Goal: Information Seeking & Learning: Learn about a topic

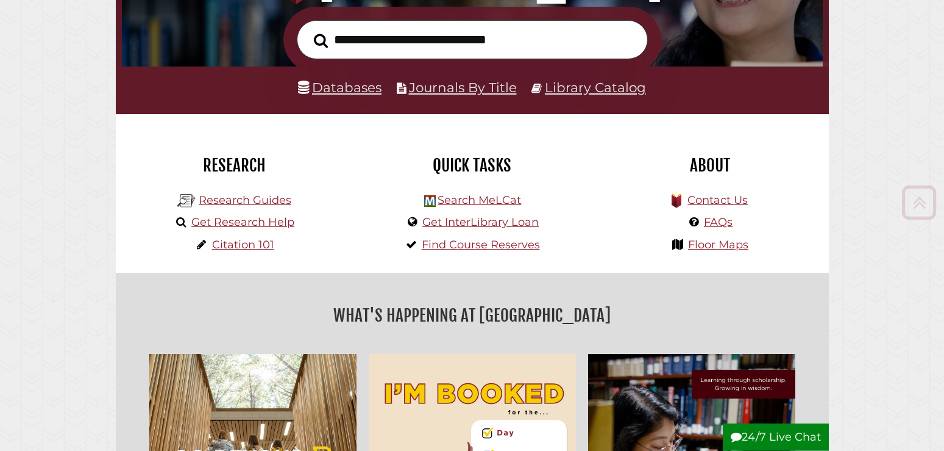
scroll to position [249, 0]
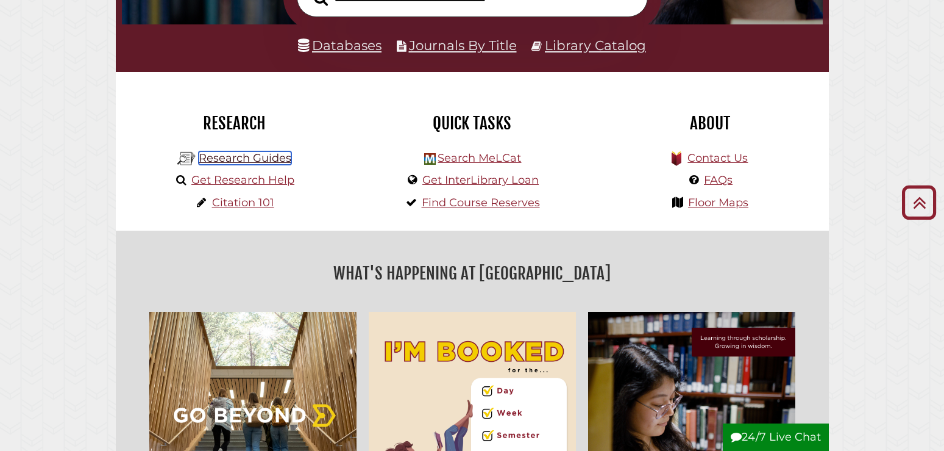
click at [282, 155] on link "Research Guides" at bounding box center [245, 157] width 93 height 13
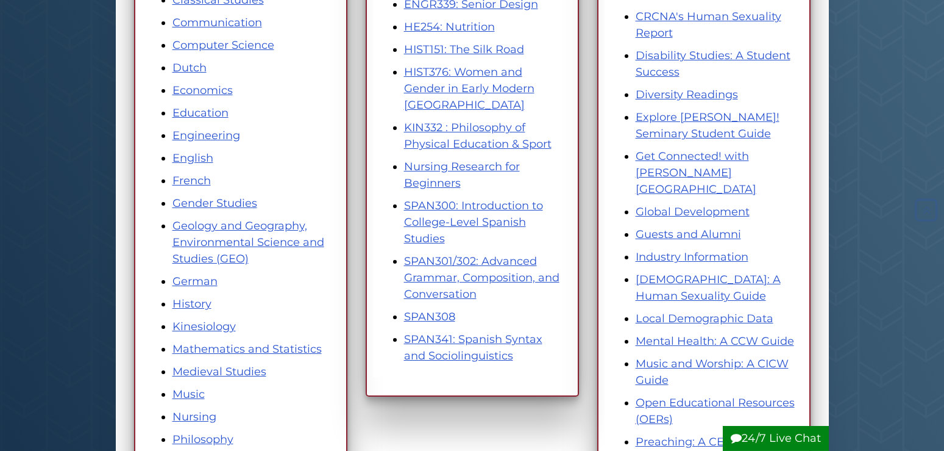
scroll to position [435, 0]
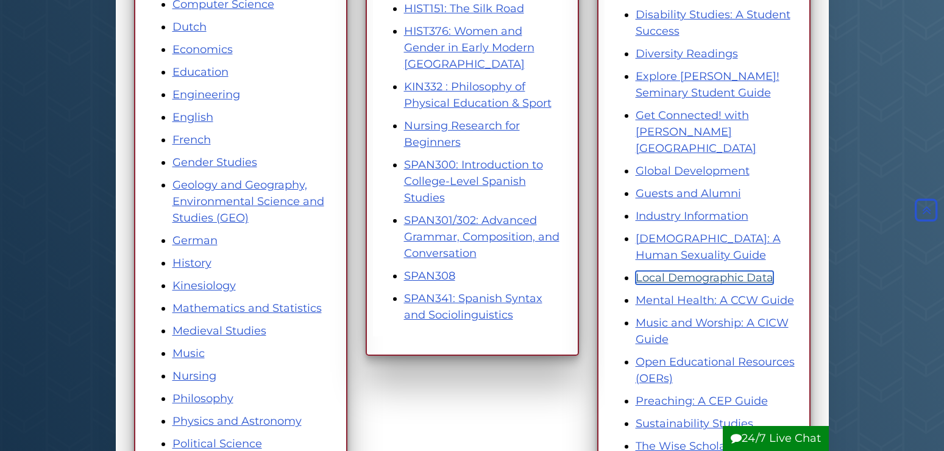
click at [664, 271] on link "Local Demographic Data" at bounding box center [705, 277] width 138 height 13
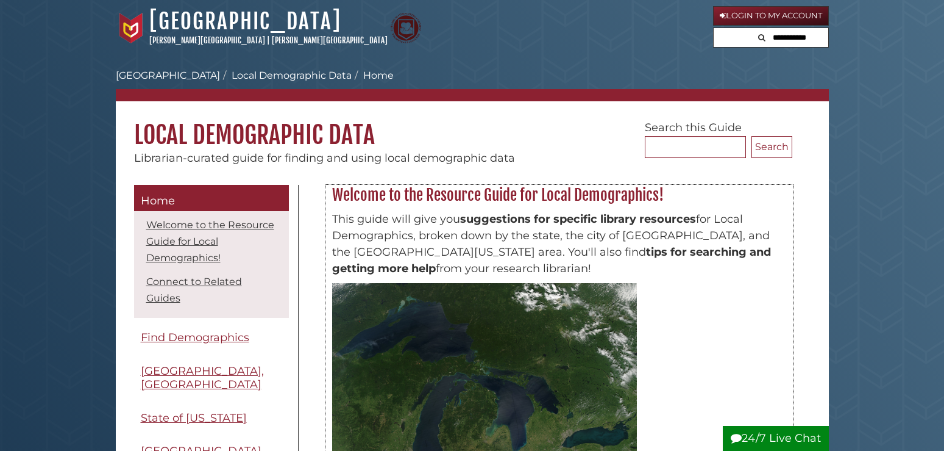
click at [541, 253] on span "tips for searching and getting more help" at bounding box center [551, 260] width 439 height 30
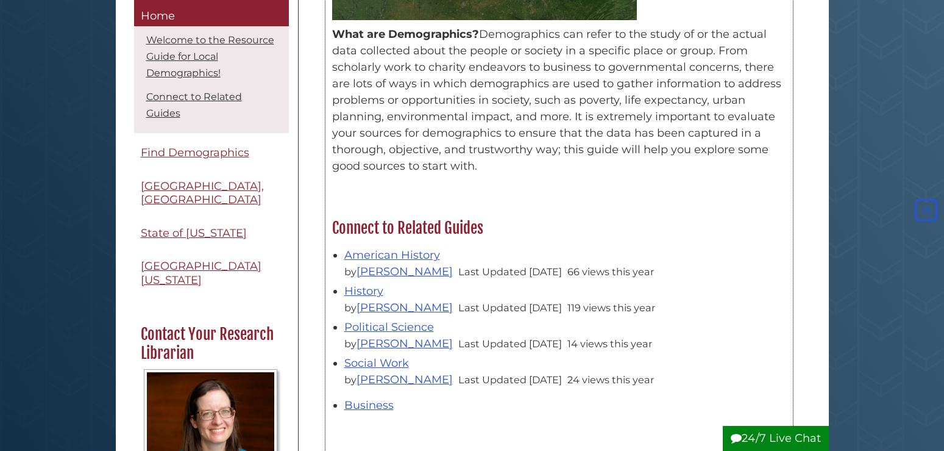
scroll to position [249, 0]
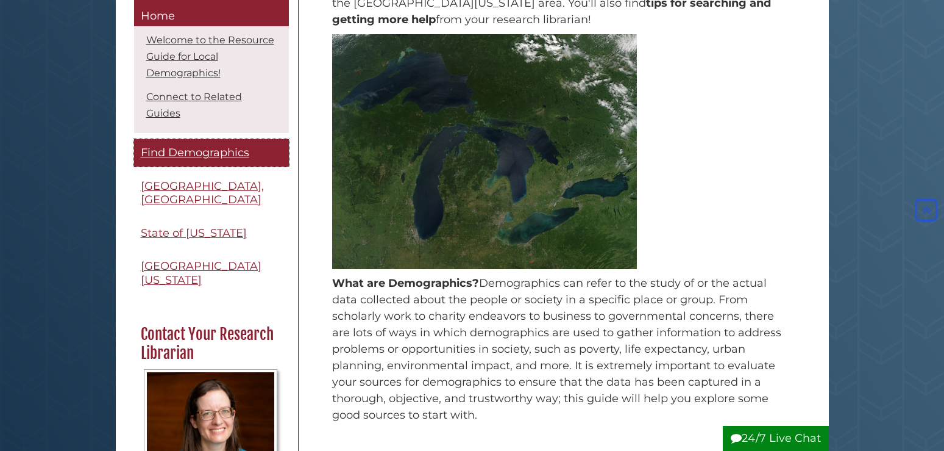
click at [235, 159] on span "Find Demographics" at bounding box center [195, 152] width 109 height 13
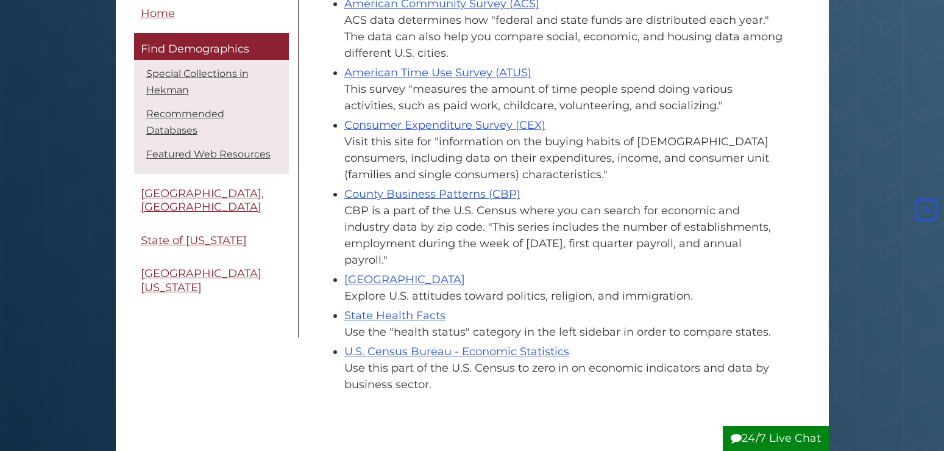
scroll to position [808, 0]
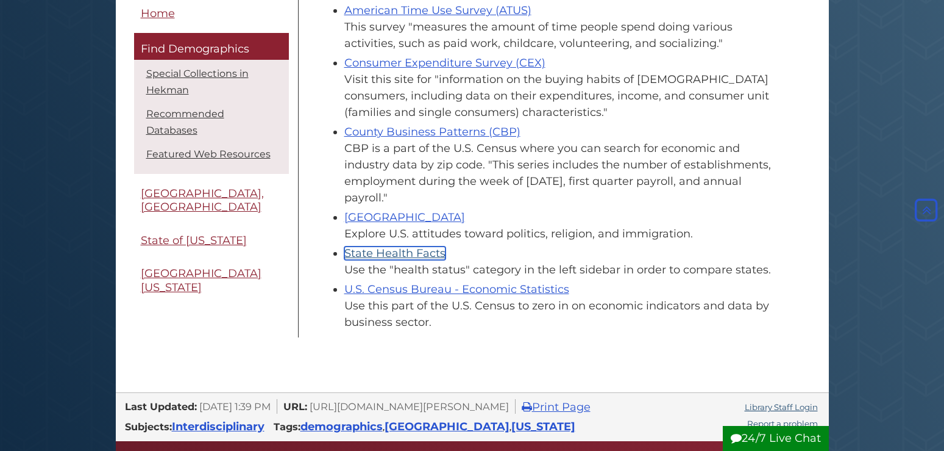
click at [412, 246] on link "State Health Facts" at bounding box center [394, 252] width 101 height 13
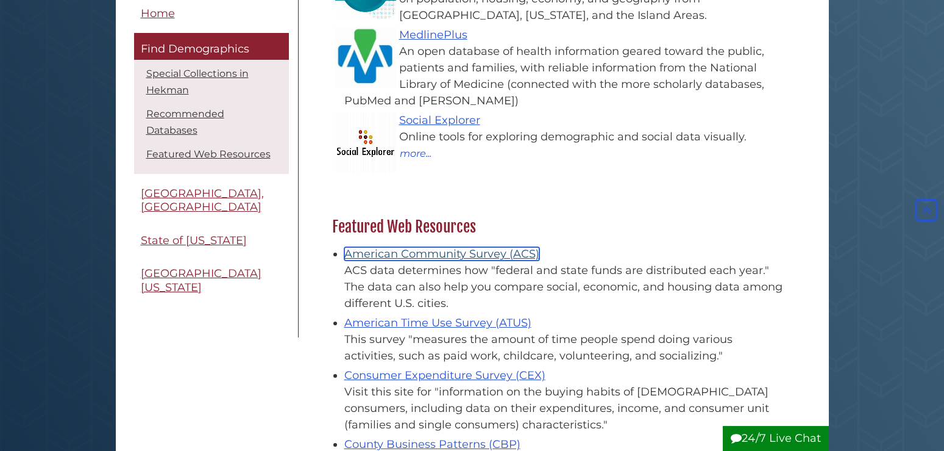
scroll to position [435, 0]
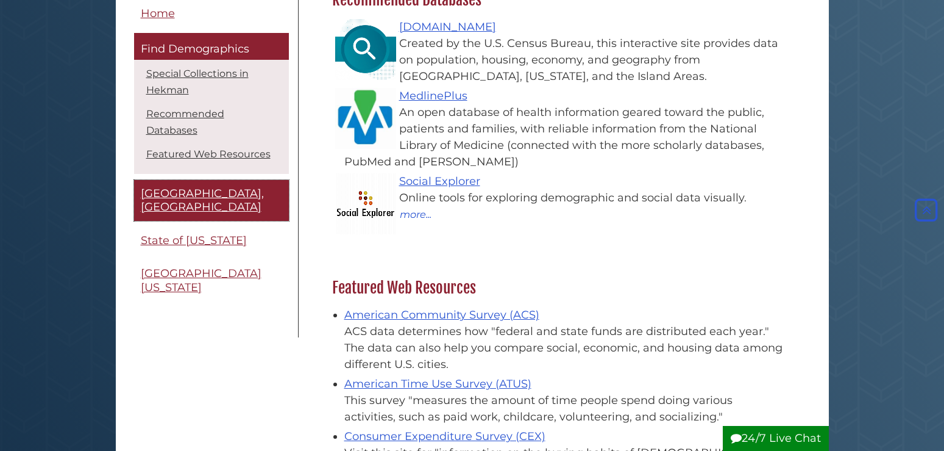
click at [220, 187] on span "Grand Rapids, MI" at bounding box center [202, 200] width 123 height 27
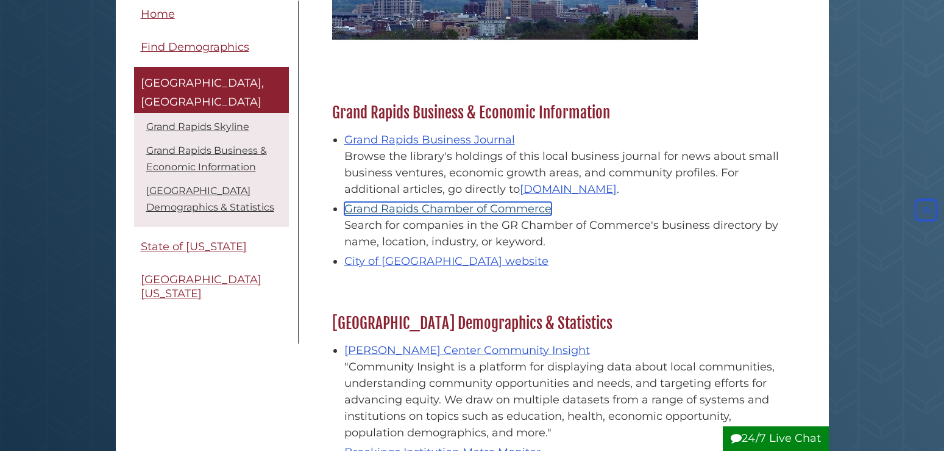
scroll to position [311, 0]
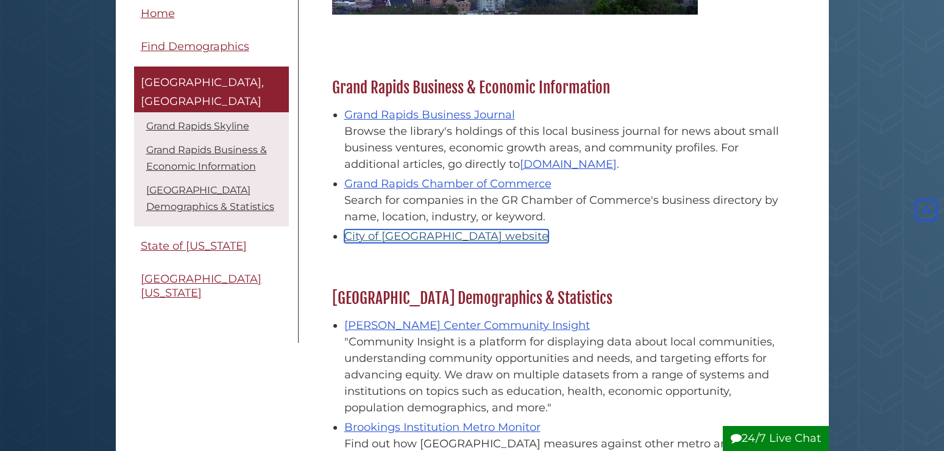
click at [474, 238] on link "City of [GEOGRAPHIC_DATA] website" at bounding box center [446, 235] width 204 height 13
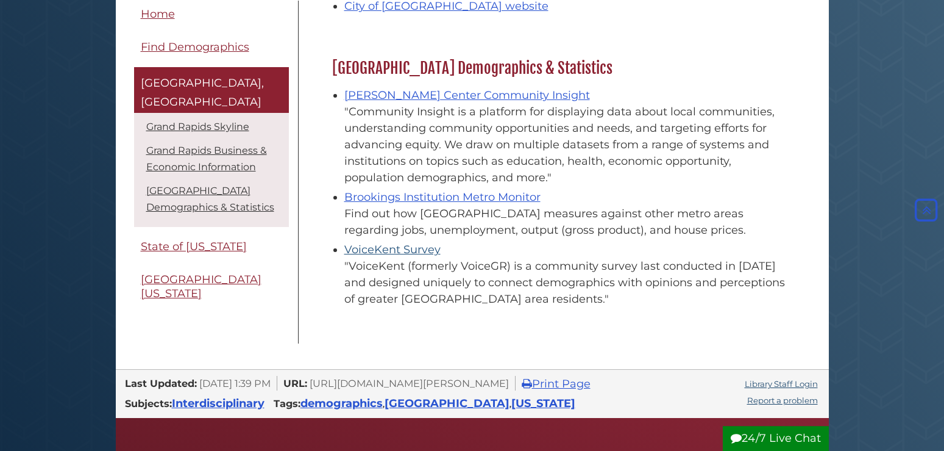
scroll to position [560, 0]
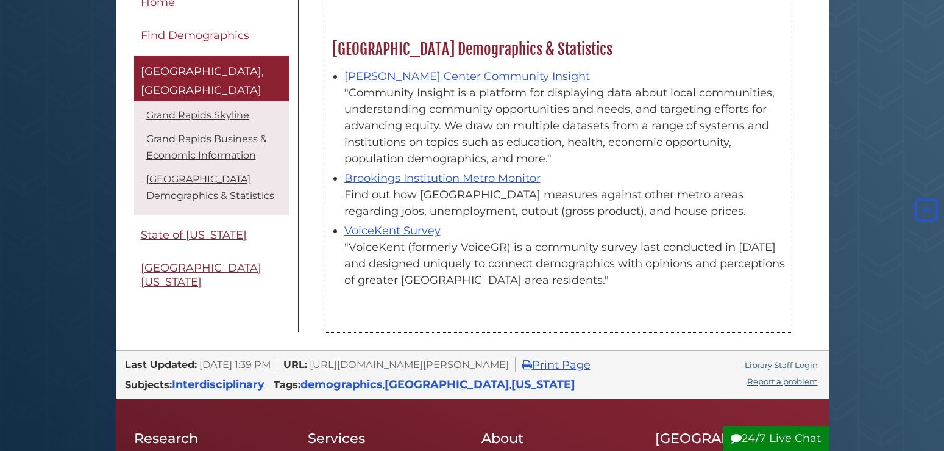
drag, startPoint x: 345, startPoint y: 246, endPoint x: 564, endPoint y: 276, distance: 220.8
click at [564, 276] on div ""VoiceKent (formerly VoiceGR) is a community survey last conducted in [DATE] an…" at bounding box center [565, 263] width 442 height 49
copy div ""VoiceKent (formerly VoiceGR) is a community survey last conducted in [DATE] an…"
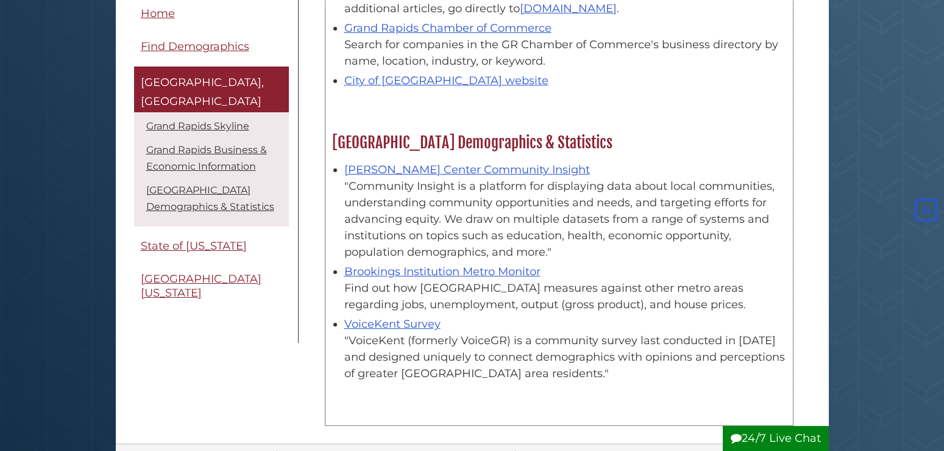
scroll to position [435, 0]
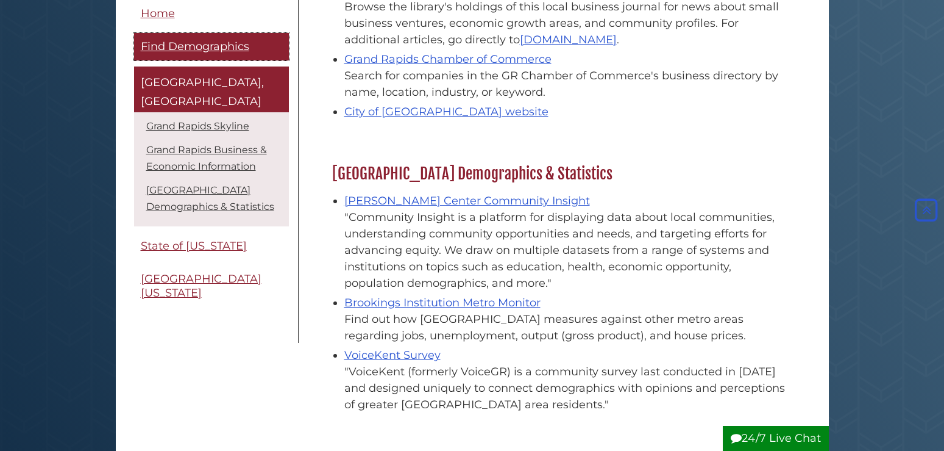
click at [219, 48] on span "Find Demographics" at bounding box center [195, 46] width 109 height 13
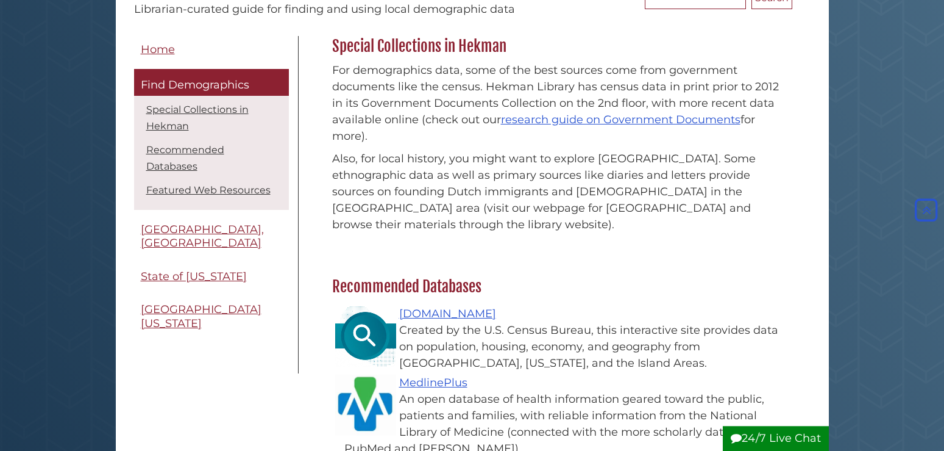
scroll to position [62, 0]
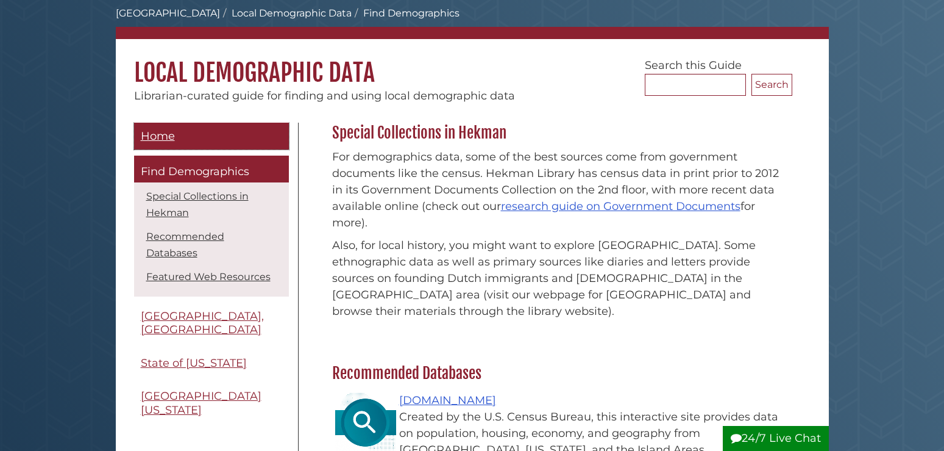
click at [171, 135] on span "Home" at bounding box center [158, 135] width 34 height 13
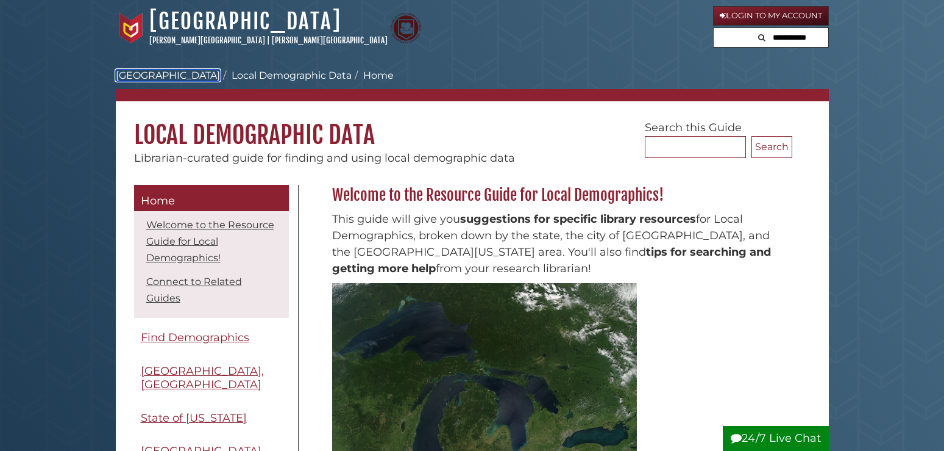
click at [164, 75] on link "[GEOGRAPHIC_DATA]" at bounding box center [168, 76] width 104 height 12
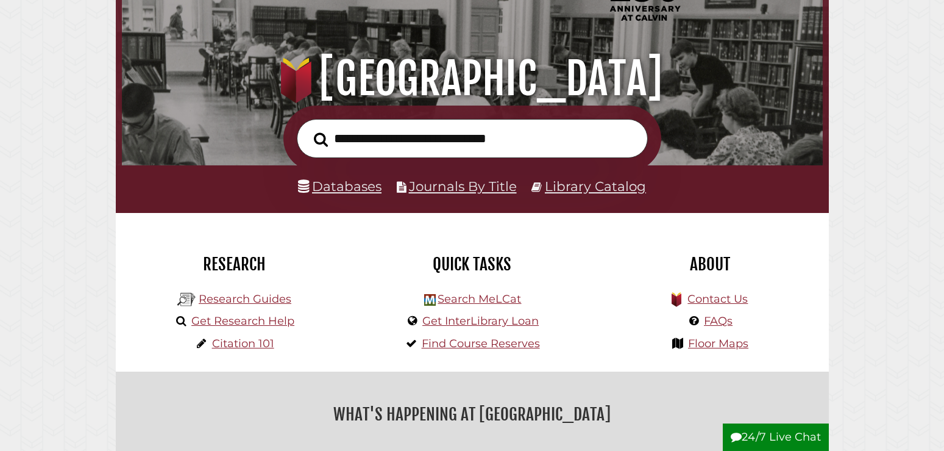
scroll to position [124, 0]
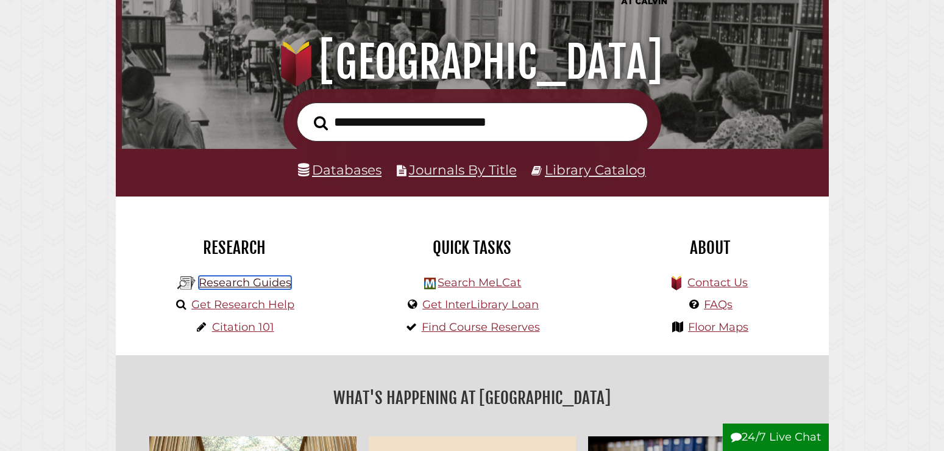
click at [280, 282] on link "Research Guides" at bounding box center [245, 282] width 93 height 13
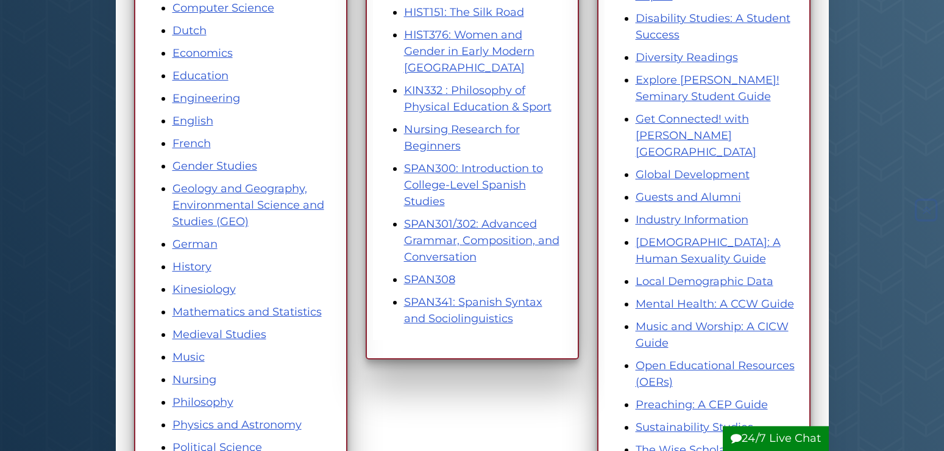
scroll to position [435, 0]
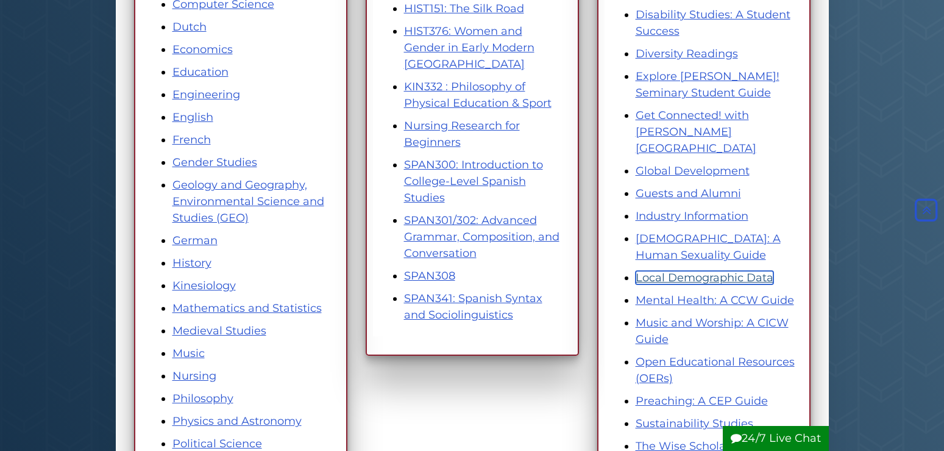
click at [654, 271] on link "Local Demographic Data" at bounding box center [705, 277] width 138 height 13
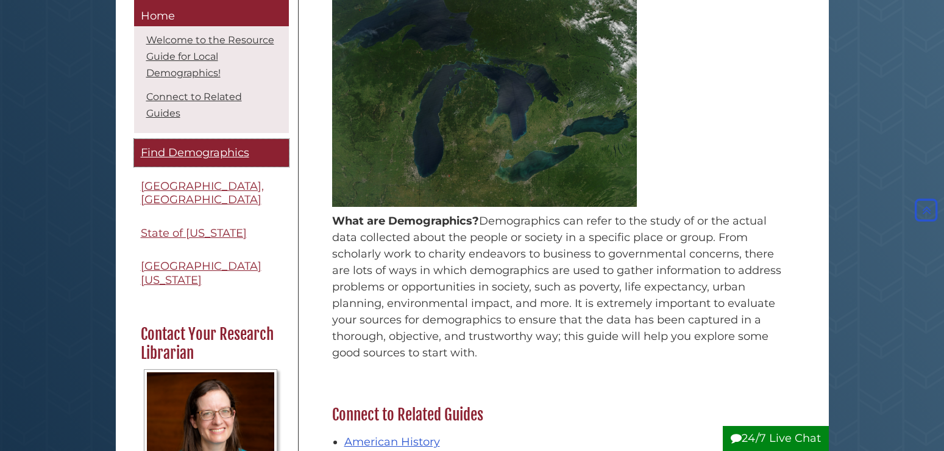
click at [223, 162] on link "Find Demographics" at bounding box center [211, 153] width 155 height 27
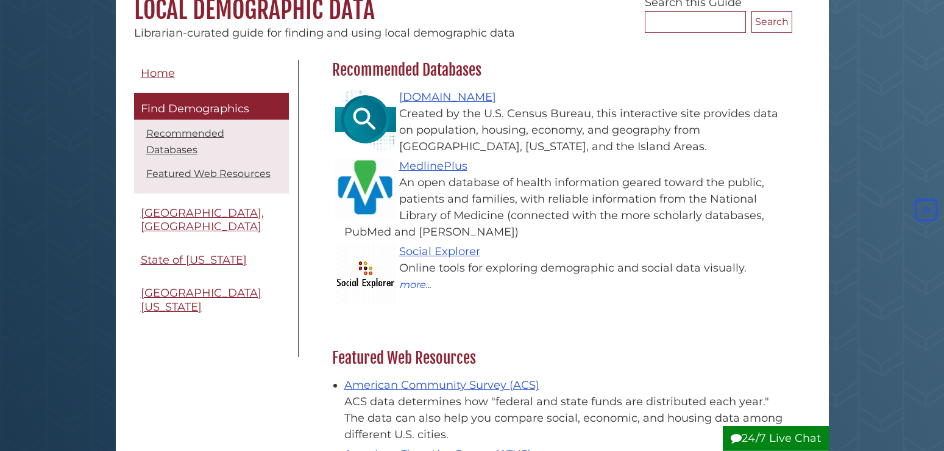
scroll to position [62, 0]
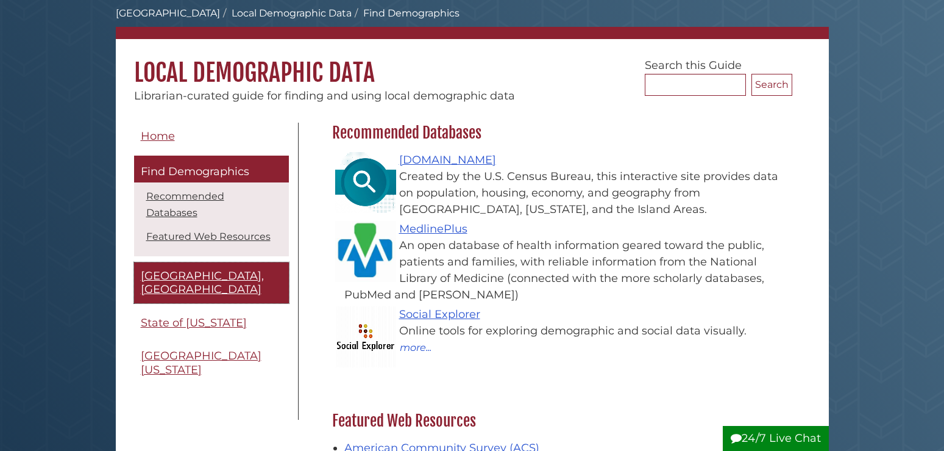
click at [198, 269] on span "[GEOGRAPHIC_DATA], [GEOGRAPHIC_DATA]" at bounding box center [202, 282] width 123 height 27
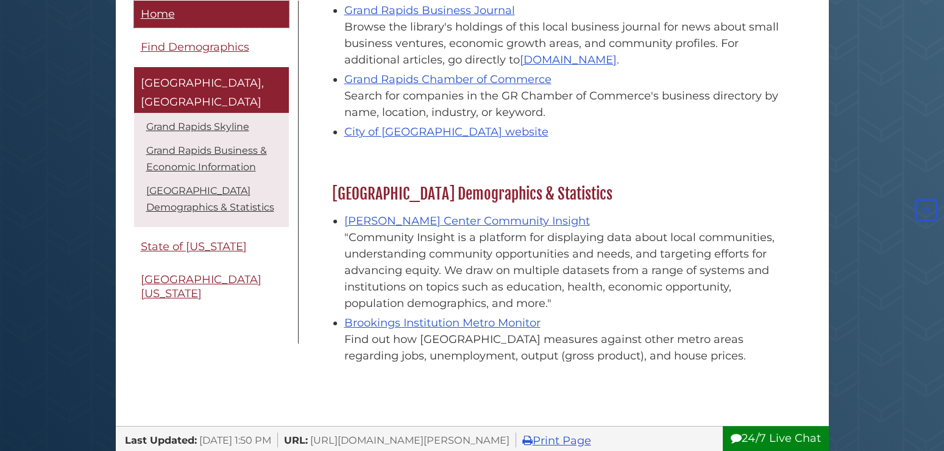
scroll to position [435, 0]
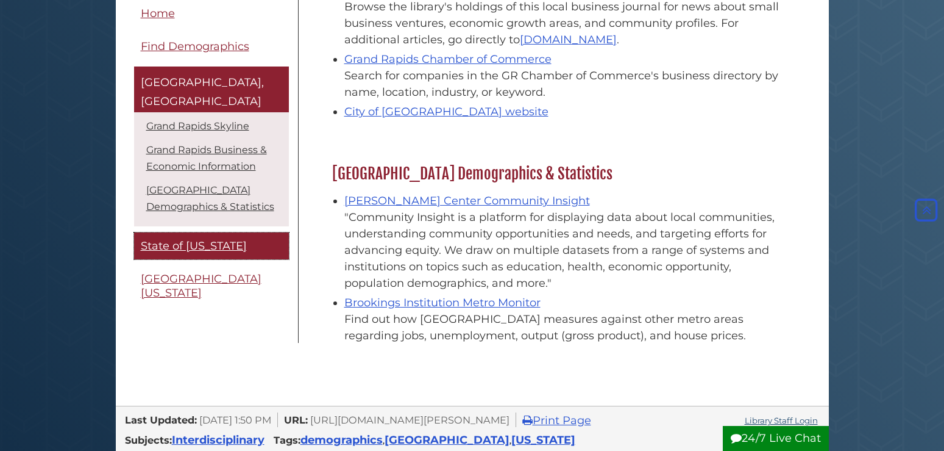
click at [223, 239] on span "State of [US_STATE]" at bounding box center [194, 245] width 106 height 13
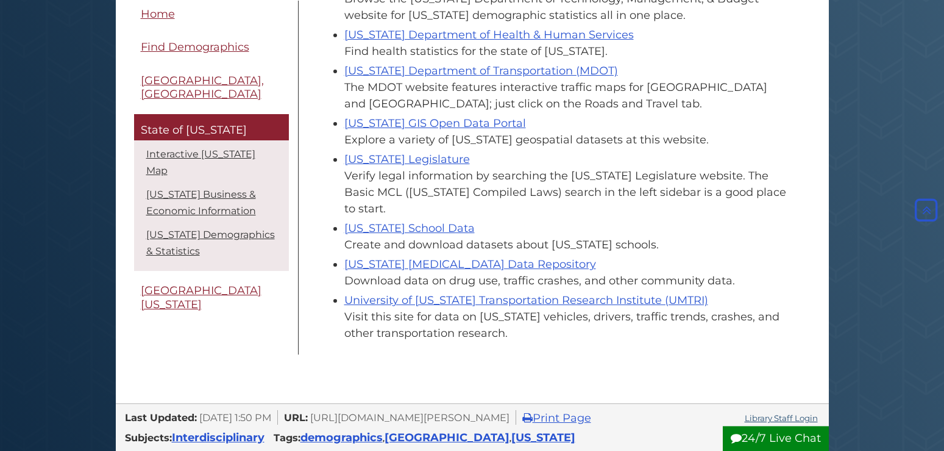
scroll to position [933, 0]
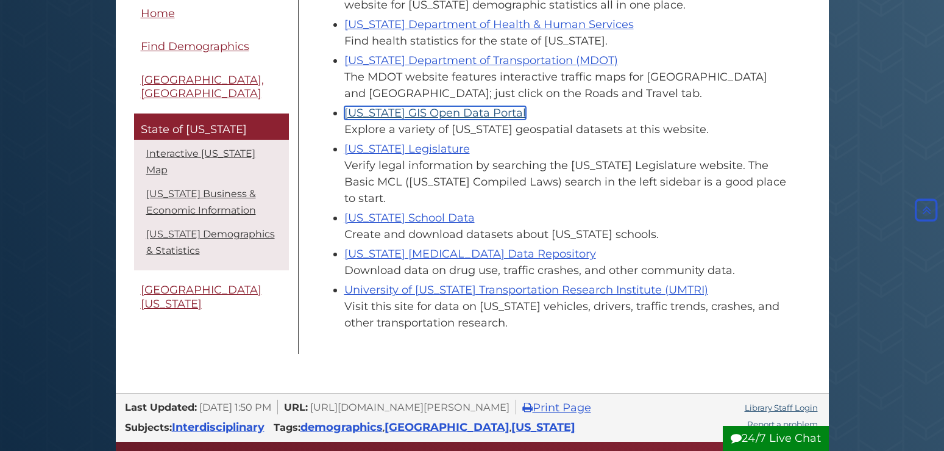
click at [381, 112] on link "Michigan GIS Open Data Portal" at bounding box center [435, 112] width 182 height 13
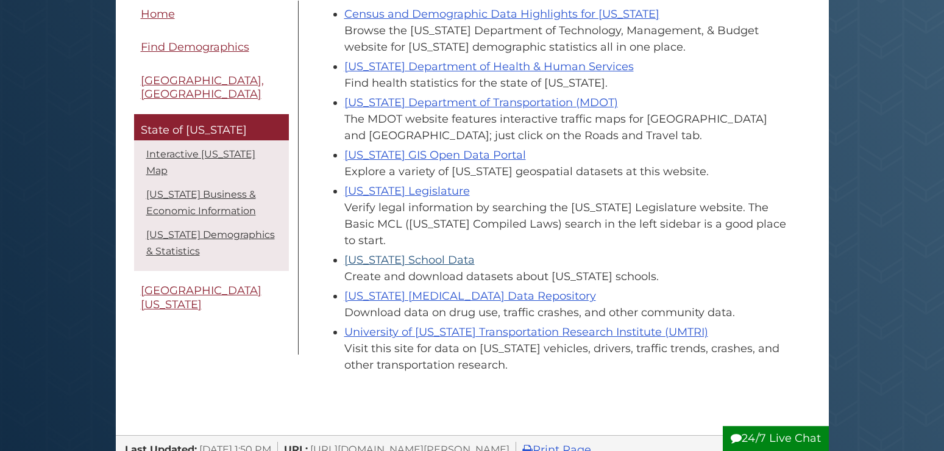
scroll to position [871, 0]
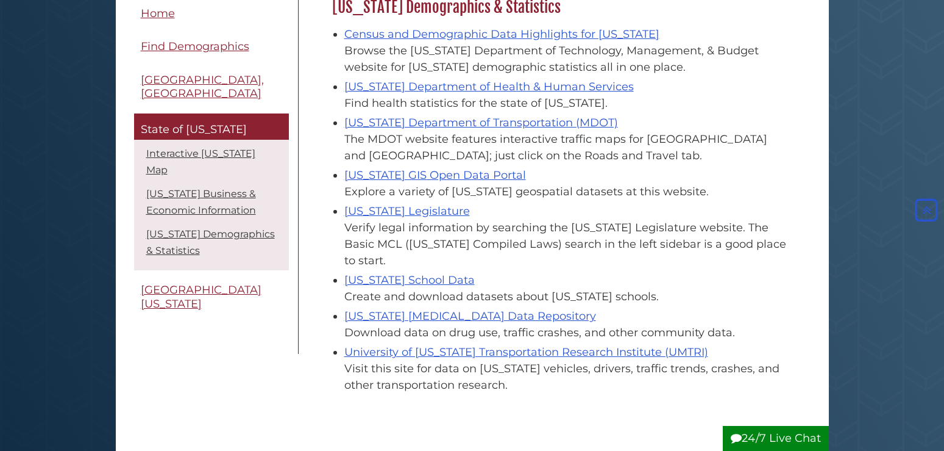
drag, startPoint x: 519, startPoint y: 177, endPoint x: 348, endPoint y: 176, distance: 170.7
click at [348, 176] on div "Michigan GIS Open Data Portal Explore a variety of Michigan geospatial datasets…" at bounding box center [565, 183] width 442 height 33
copy link "Michigan GIS Open Data Portal"
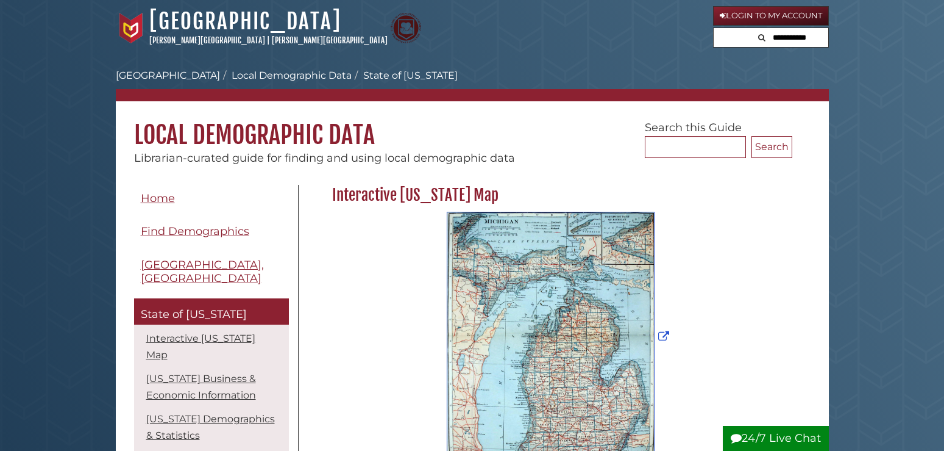
scroll to position [871, 0]
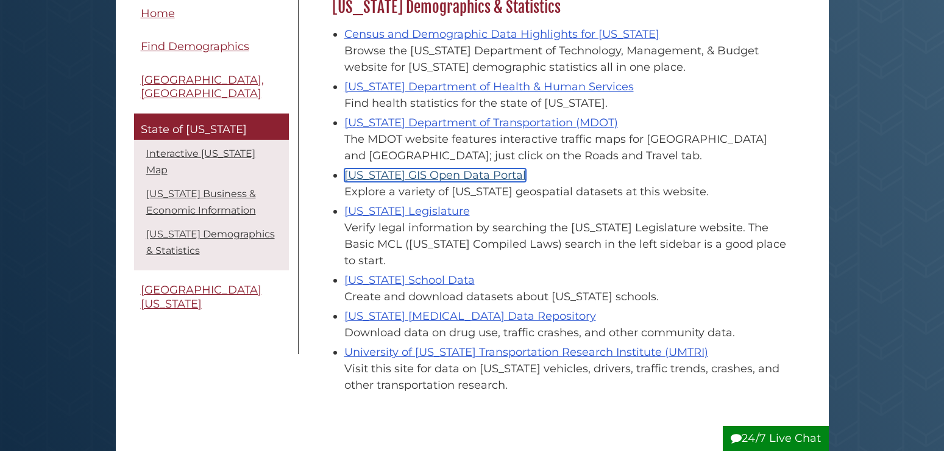
click at [377, 175] on link "[US_STATE] GIS Open Data Portal" at bounding box center [435, 174] width 182 height 13
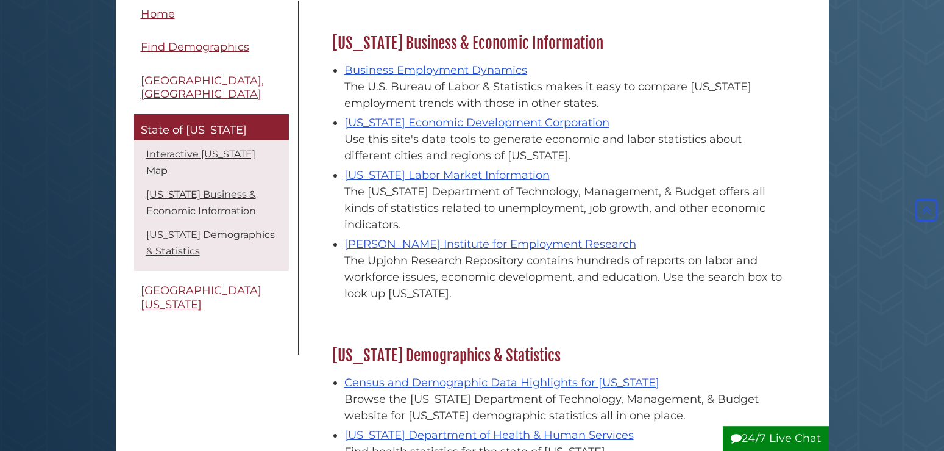
scroll to position [497, 0]
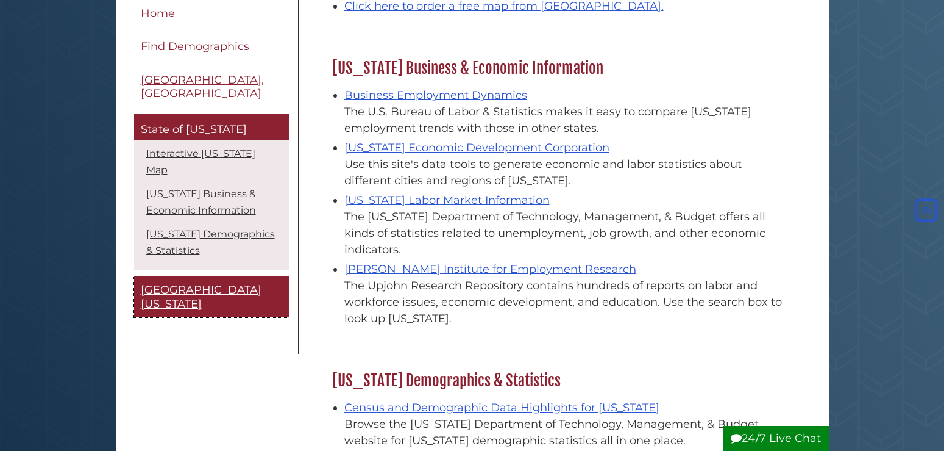
click at [177, 283] on span "[GEOGRAPHIC_DATA][US_STATE]" at bounding box center [201, 296] width 121 height 27
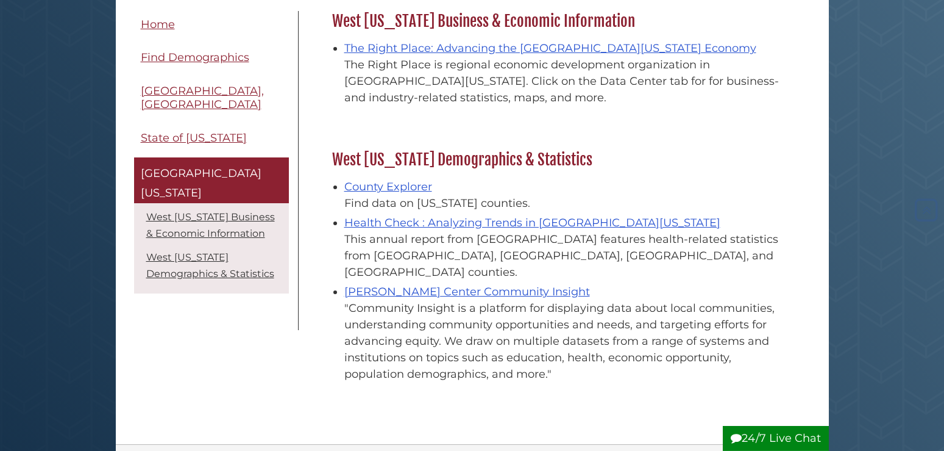
scroll to position [187, 0]
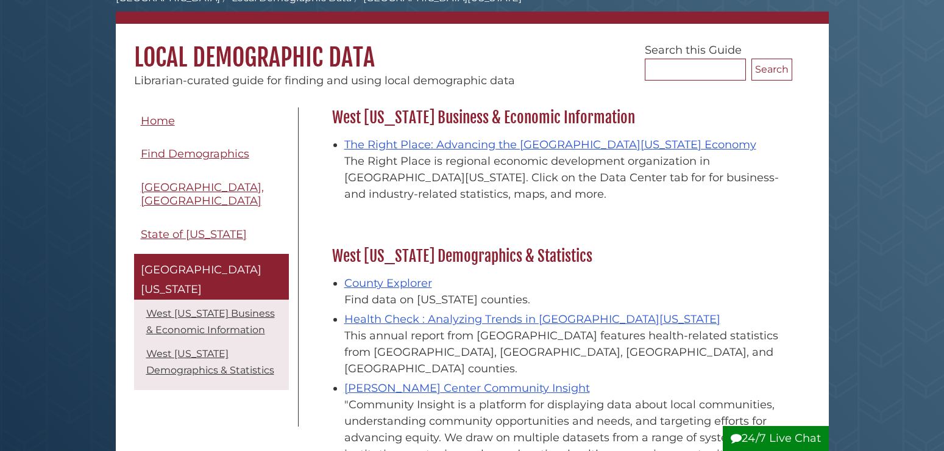
scroll to position [62, 0]
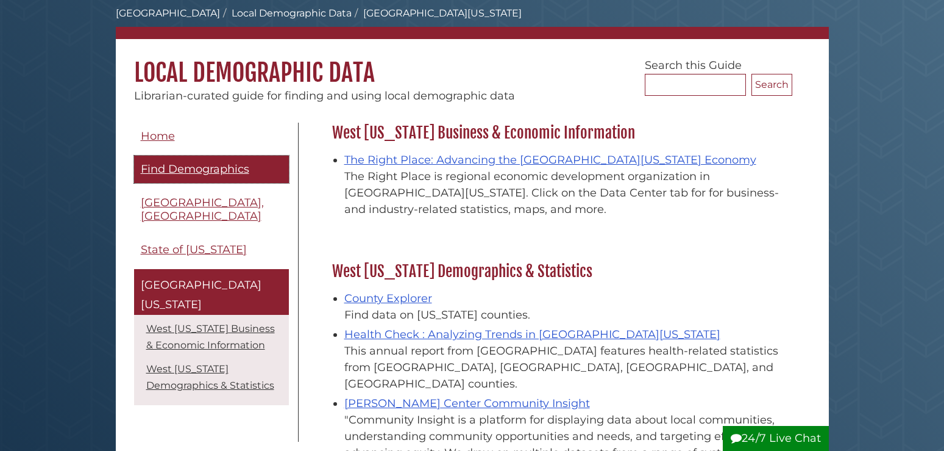
click at [218, 166] on span "Find Demographics" at bounding box center [195, 168] width 109 height 13
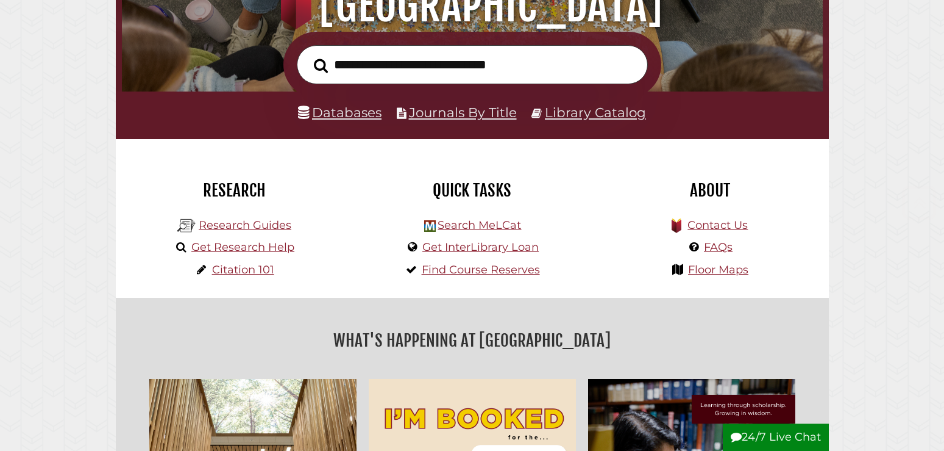
scroll to position [187, 0]
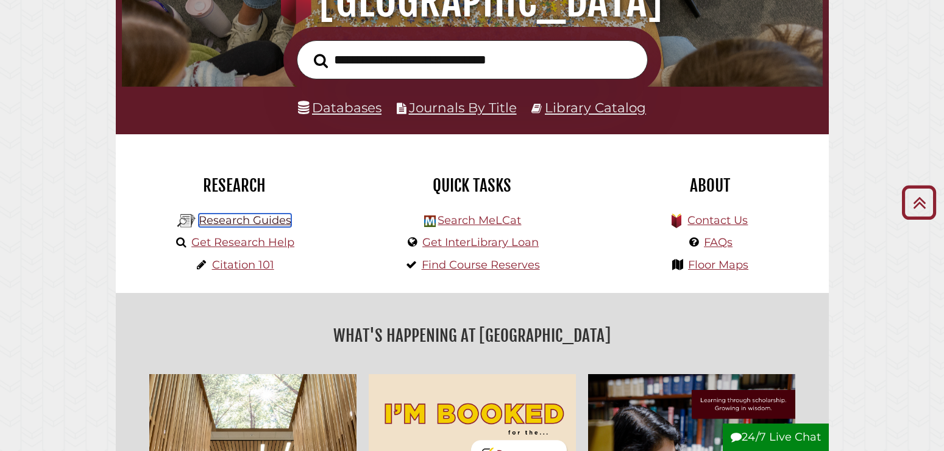
click at [268, 219] on link "Research Guides" at bounding box center [245, 219] width 93 height 13
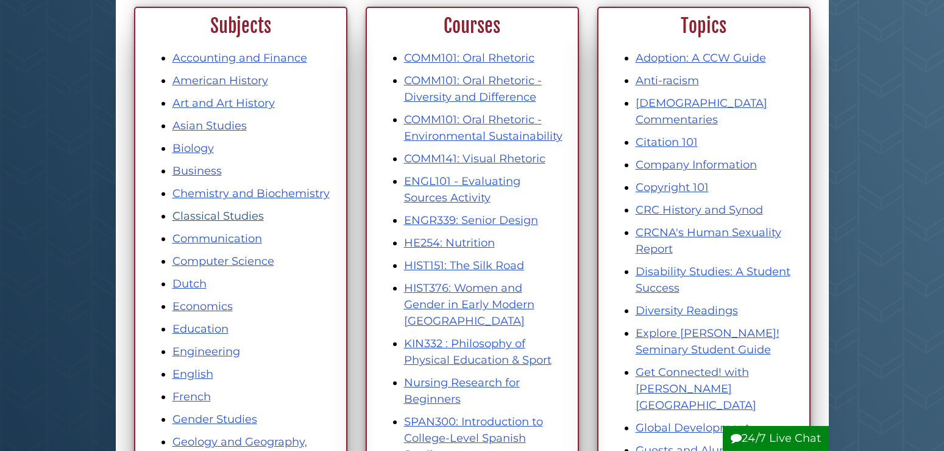
scroll to position [187, 0]
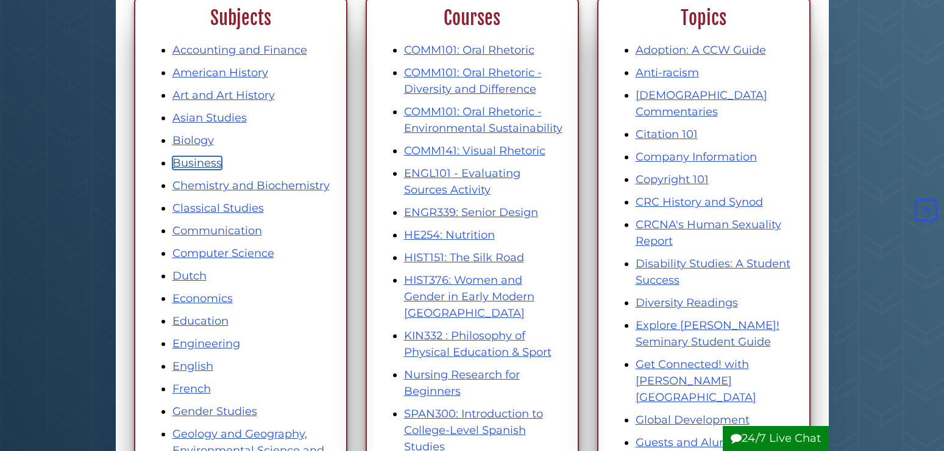
click at [213, 162] on link "Business" at bounding box center [197, 162] width 49 height 13
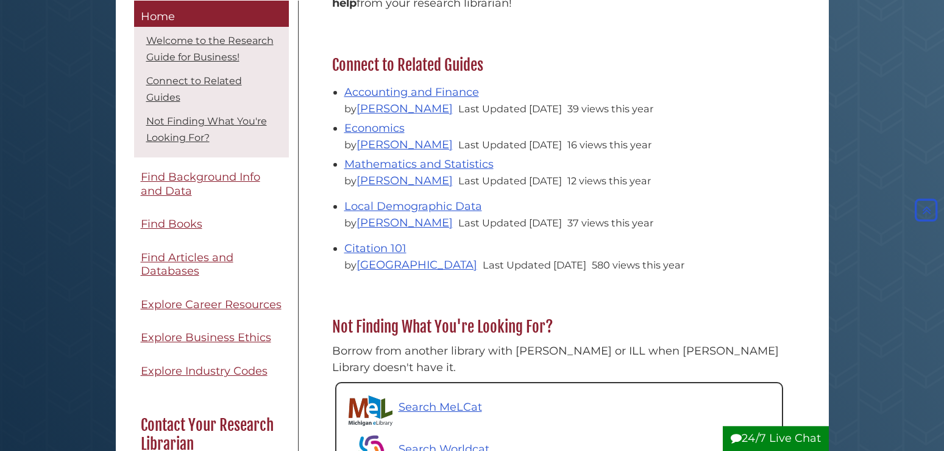
scroll to position [435, 0]
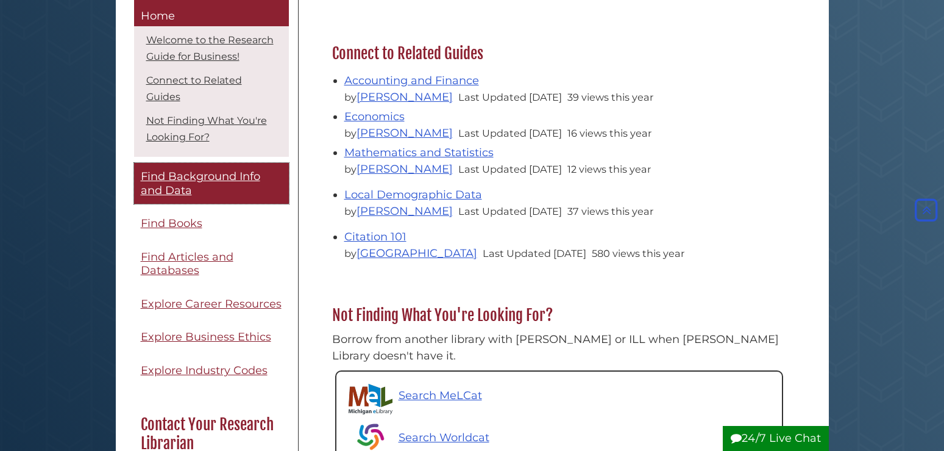
click at [219, 182] on span "Find Background Info and Data" at bounding box center [200, 183] width 119 height 27
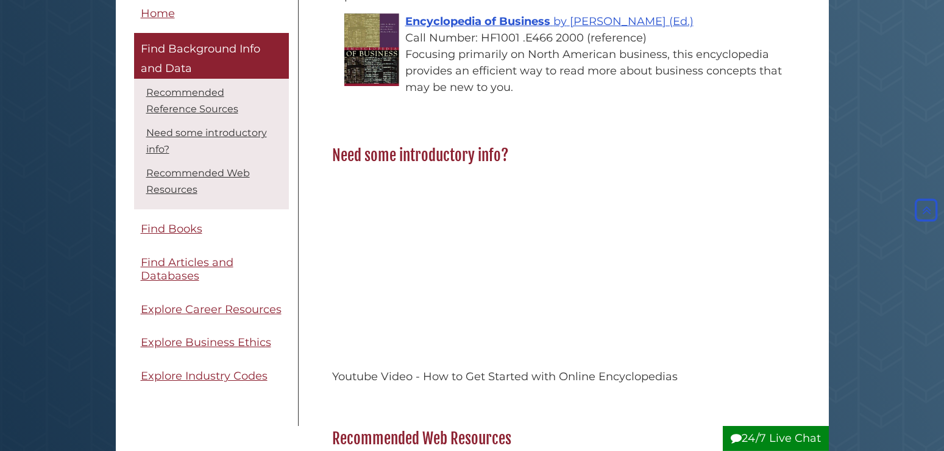
scroll to position [622, 0]
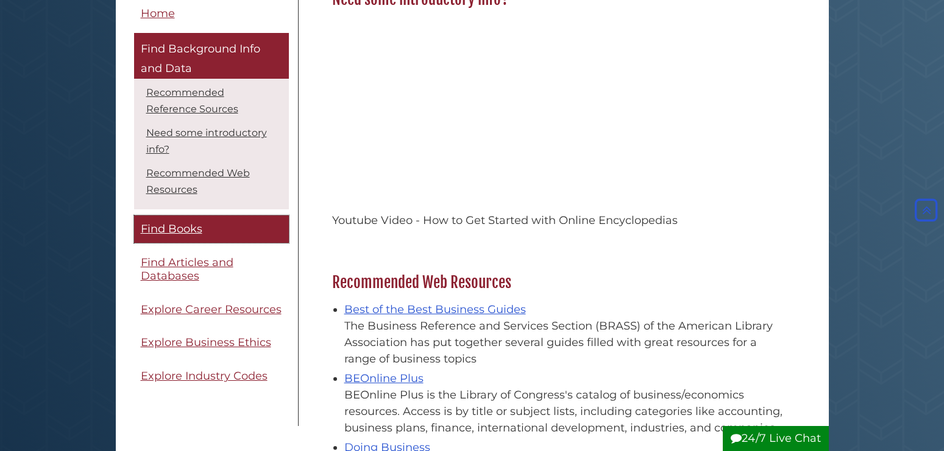
click at [205, 225] on link "Find Books" at bounding box center [211, 229] width 155 height 27
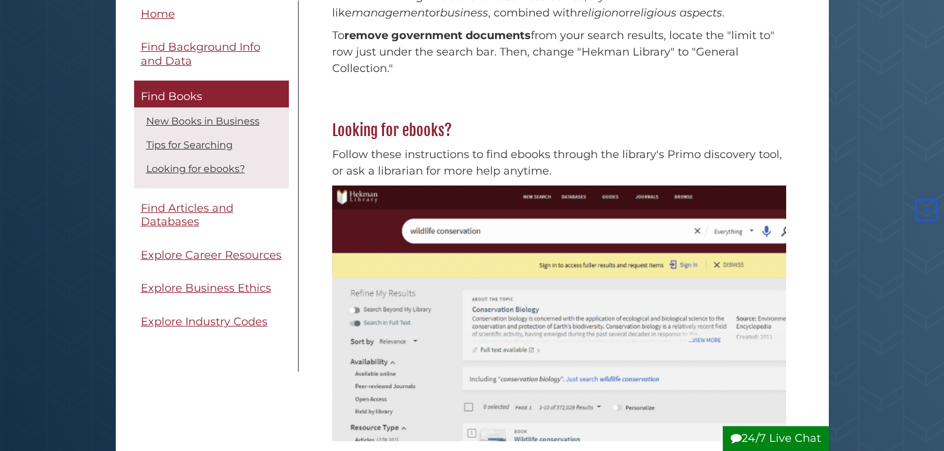
scroll to position [622, 0]
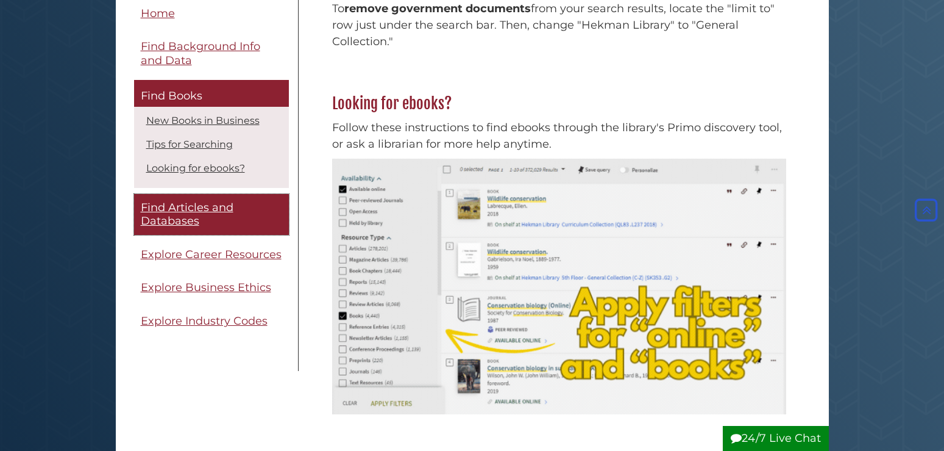
click at [182, 219] on span "Find Articles and Databases" at bounding box center [187, 214] width 93 height 27
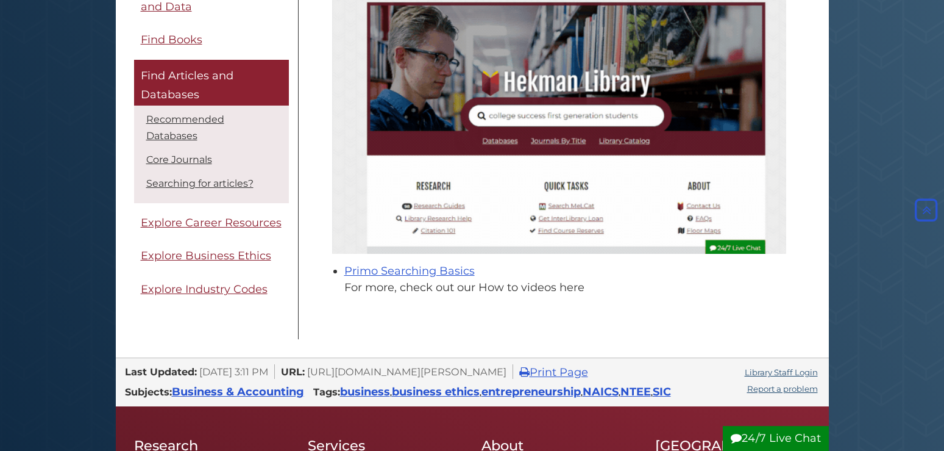
scroll to position [995, 0]
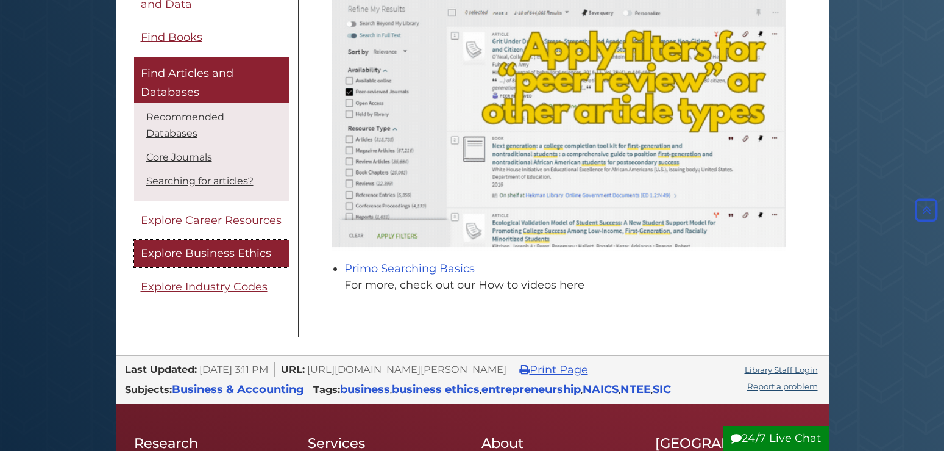
click at [228, 245] on link "Explore Business Ethics" at bounding box center [211, 253] width 155 height 27
